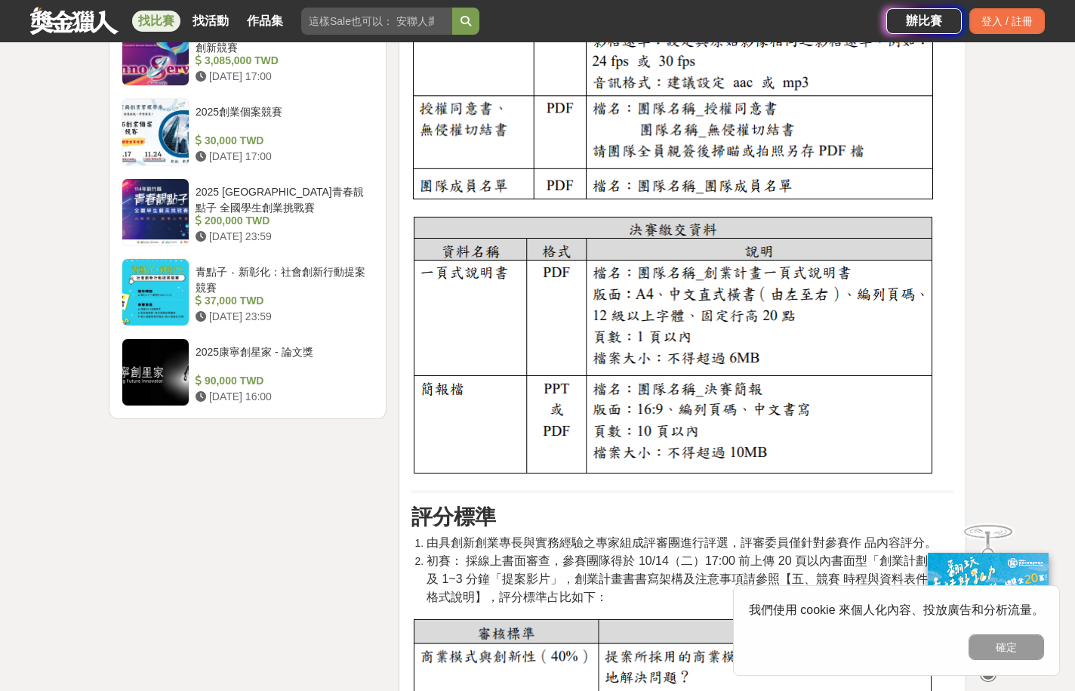
scroll to position [2039, 0]
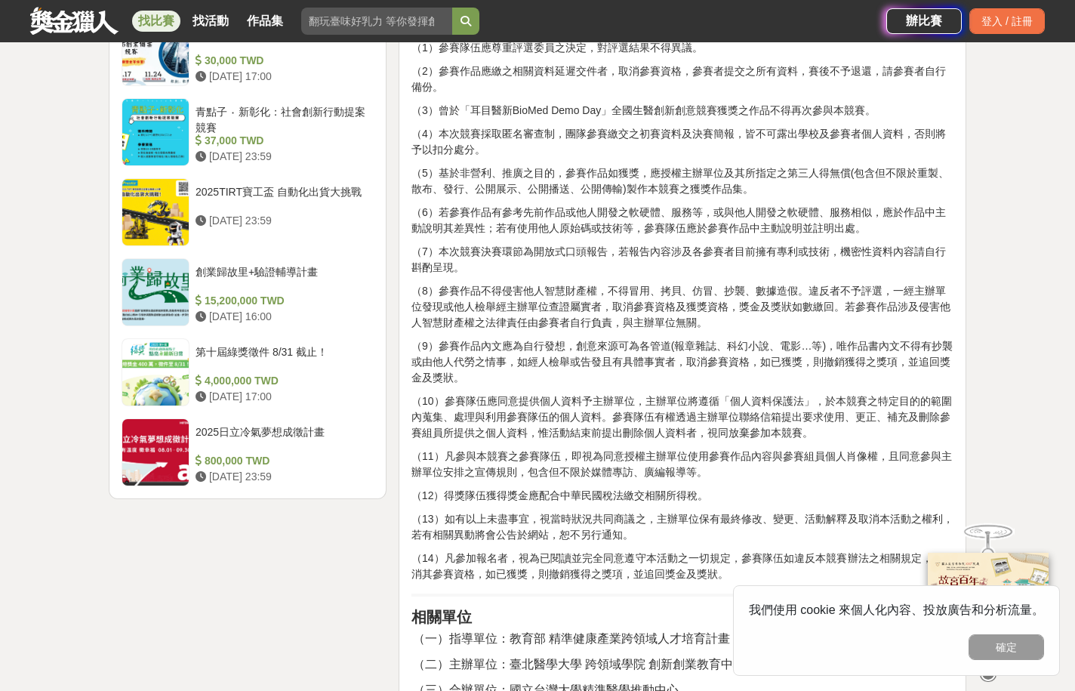
scroll to position [1661, 0]
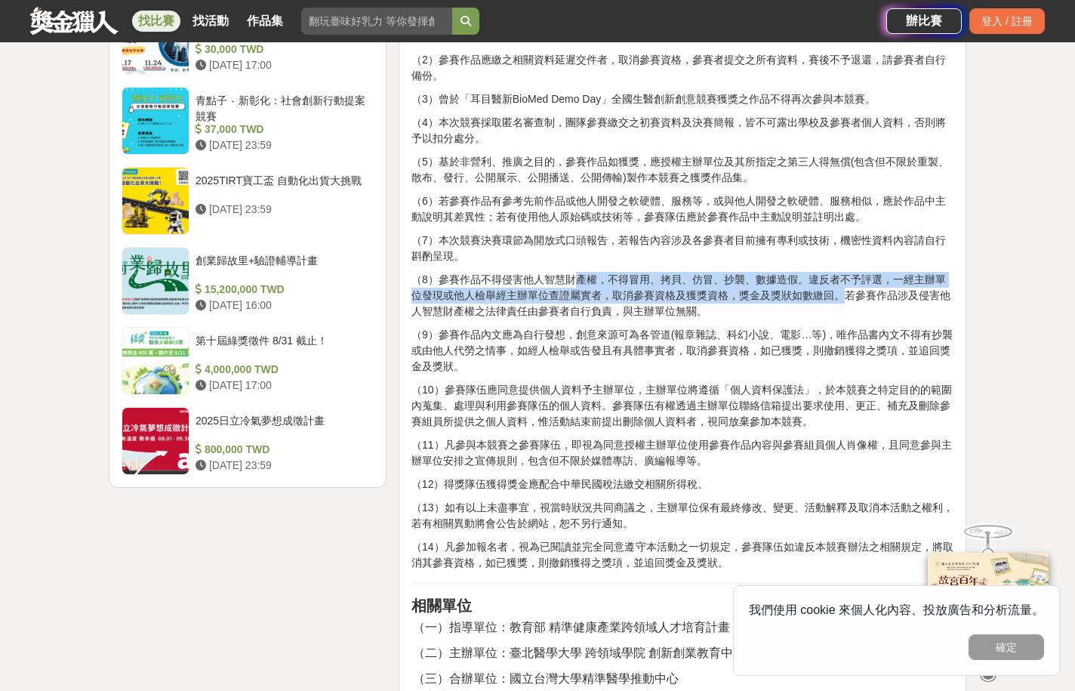
drag, startPoint x: 581, startPoint y: 327, endPoint x: 843, endPoint y: 341, distance: 263.1
click at [843, 317] on span "（8）參賽作品不得侵害他人智慧財產權，不得冒用、拷貝、仿冒、抄襲、數據造假。違反者不予評選，一經主辦單位發現或他人檢舉經主辦單位查證屬實者，取消參賽資格及獲獎…" at bounding box center [680, 295] width 539 height 44
click at [575, 317] on span "（8）參賽作品不得侵害他人智慧財產權，不得冒用、拷貝、仿冒、抄襲、數據造假。違反者不予評選，一經主辦單位發現或他人檢舉經主辦單位查證屬實者，取消參賽資格及獲獎…" at bounding box center [680, 295] width 539 height 44
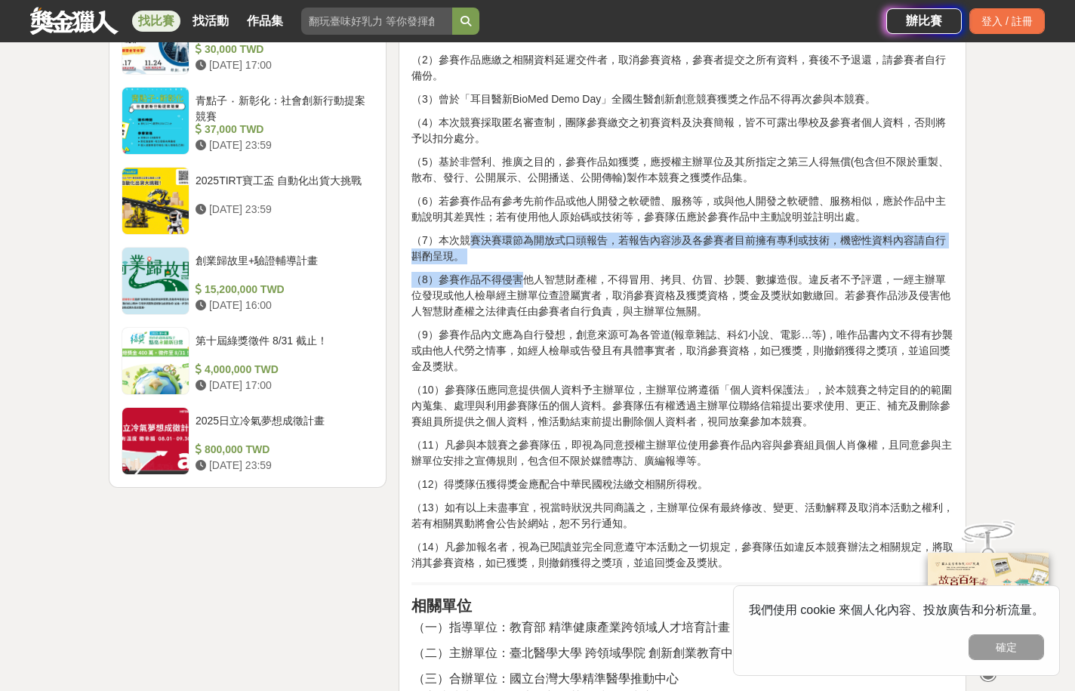
drag, startPoint x: 468, startPoint y: 294, endPoint x: 520, endPoint y: 331, distance: 64.3
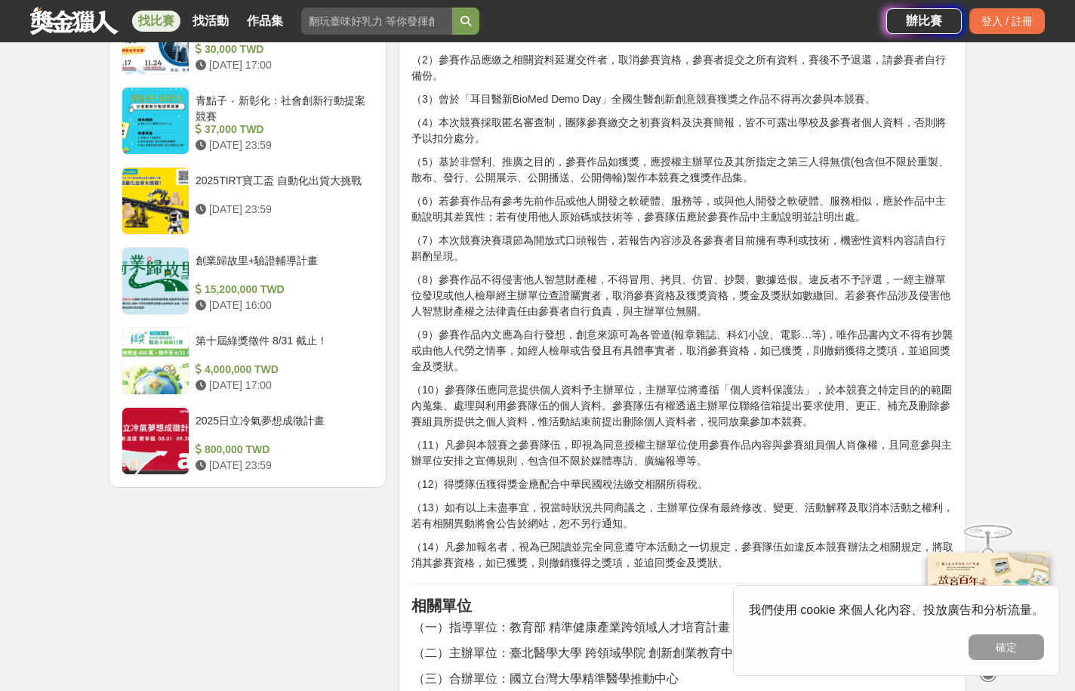
click at [522, 317] on span "（8）參賽作品不得侵害他人智慧財產權，不得冒用、拷貝、仿冒、抄襲、數據造假。違反者不予評選，一經主辦單位發現或他人檢舉經主辦單位查證屬實者，取消參賽資格及獲獎…" at bounding box center [680, 295] width 539 height 44
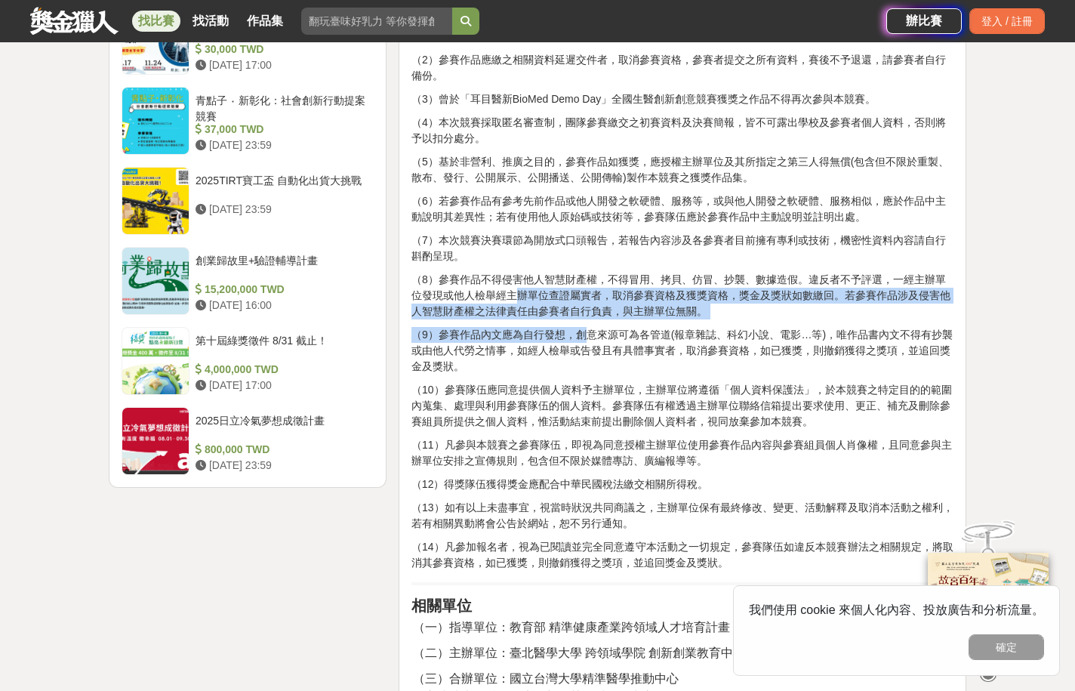
drag, startPoint x: 514, startPoint y: 347, endPoint x: 585, endPoint y: 389, distance: 82.2
click at [586, 372] on span "（9）參賽作品內文應為自行發想，創意來源可為各管道(報章雜誌、科幻小說、電影…等)，唯作品書內文不得有抄襲或由他人代勞之情事，如經人檢舉或告發且有具體事實者，…" at bounding box center [681, 350] width 541 height 44
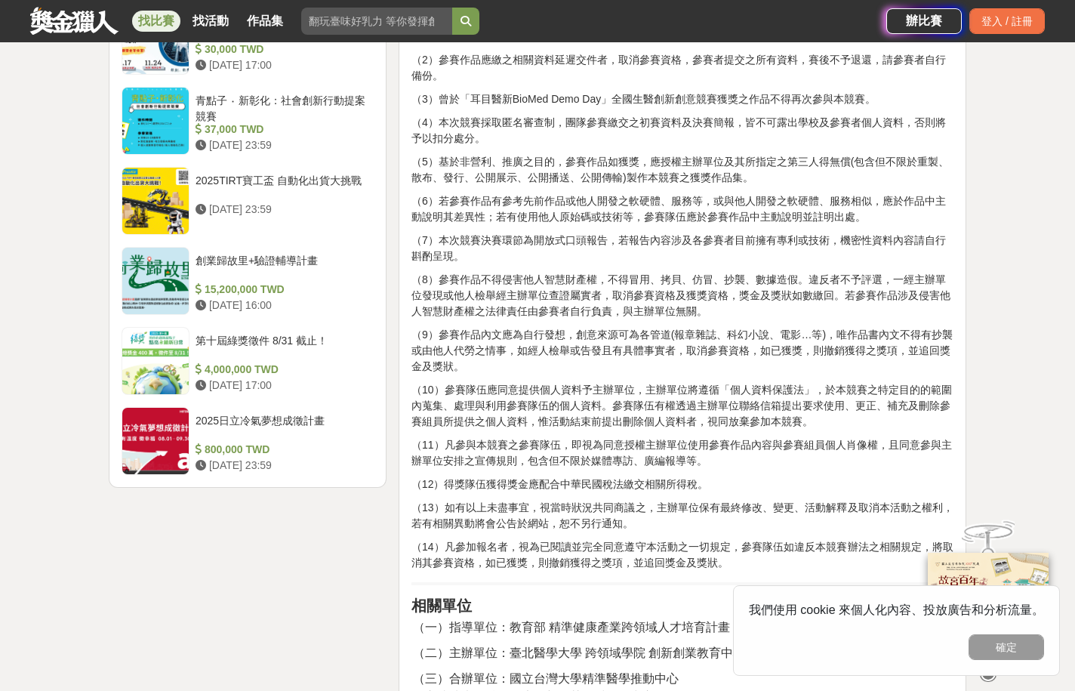
drag, startPoint x: 545, startPoint y: 442, endPoint x: 576, endPoint y: 485, distance: 53.0
click at [548, 427] on span "（10）參賽隊伍應同意提供個人資料予主辦單位，主辦單位將遵循「個人資料保護法」，於本競賽之特定目的的範圍內蒐集、處理與利用參賽隊伍的個人資料。參賽隊伍有權透過…" at bounding box center [681, 406] width 541 height 44
